Goal: Transaction & Acquisition: Download file/media

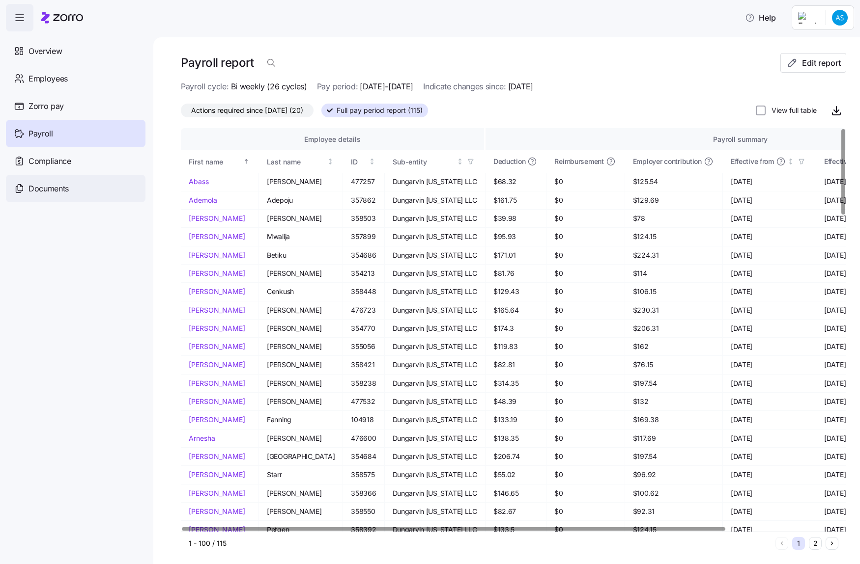
click at [92, 185] on div "Documents" at bounding box center [76, 189] width 140 height 28
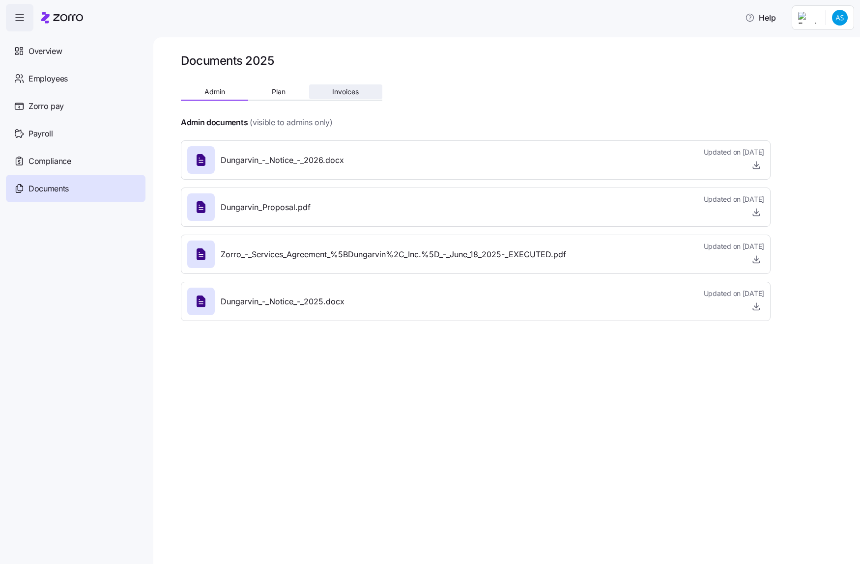
click at [344, 93] on span "Invoices" at bounding box center [345, 91] width 27 height 7
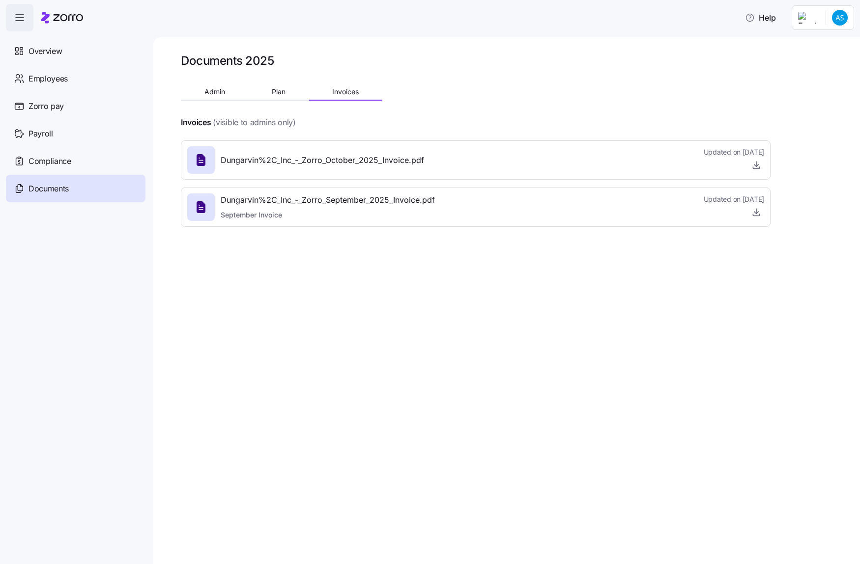
drag, startPoint x: 751, startPoint y: 237, endPoint x: 740, endPoint y: 243, distance: 12.6
click at [743, 248] on div "Documents 2025 Admin Plan Invoices Invoices (visible to admins only) Dungarvin%…" at bounding box center [506, 300] width 706 height 527
click at [755, 163] on icon "button" at bounding box center [756, 165] width 10 height 10
